Goal: Navigation & Orientation: Go to known website

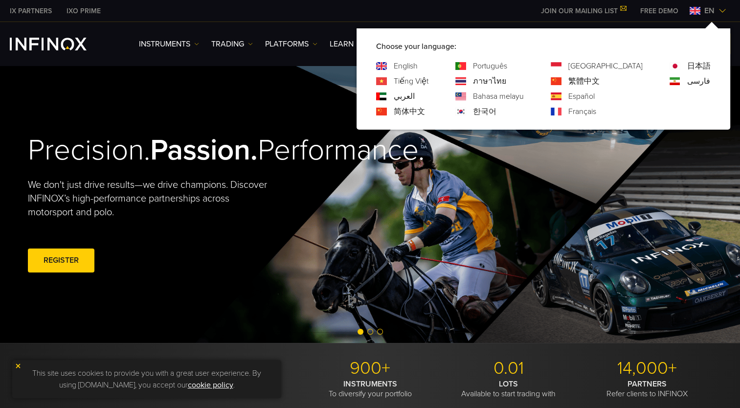
click at [507, 66] on link "Português" at bounding box center [490, 66] width 34 height 12
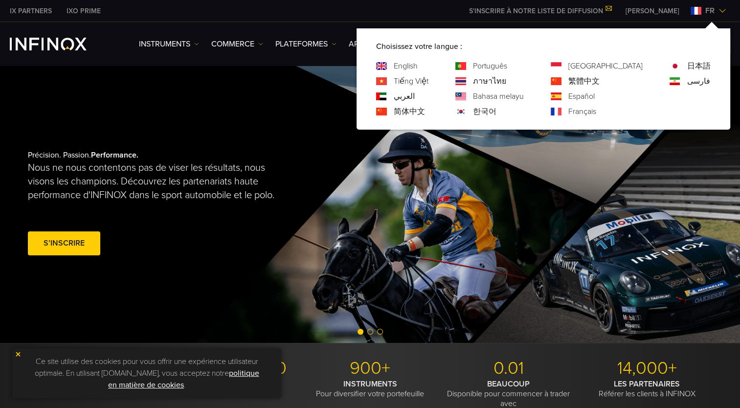
click at [507, 64] on link "Português" at bounding box center [490, 66] width 34 height 12
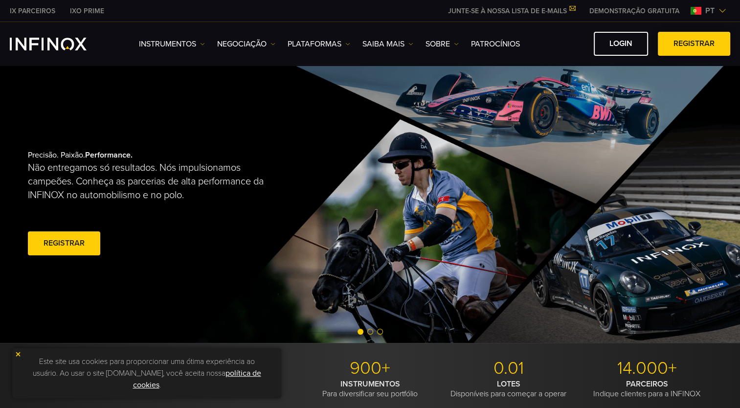
click at [669, 44] on link "Registrar" at bounding box center [694, 44] width 72 height 24
